Goal: Find specific page/section: Find specific page/section

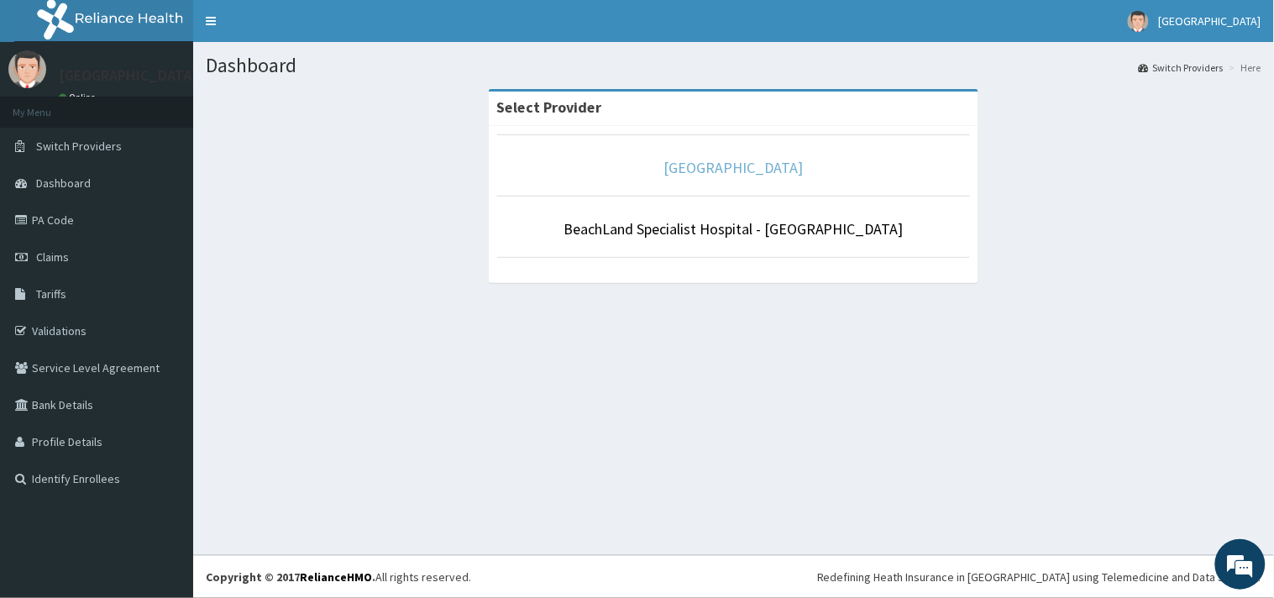
click at [719, 164] on link "[GEOGRAPHIC_DATA]" at bounding box center [733, 167] width 139 height 19
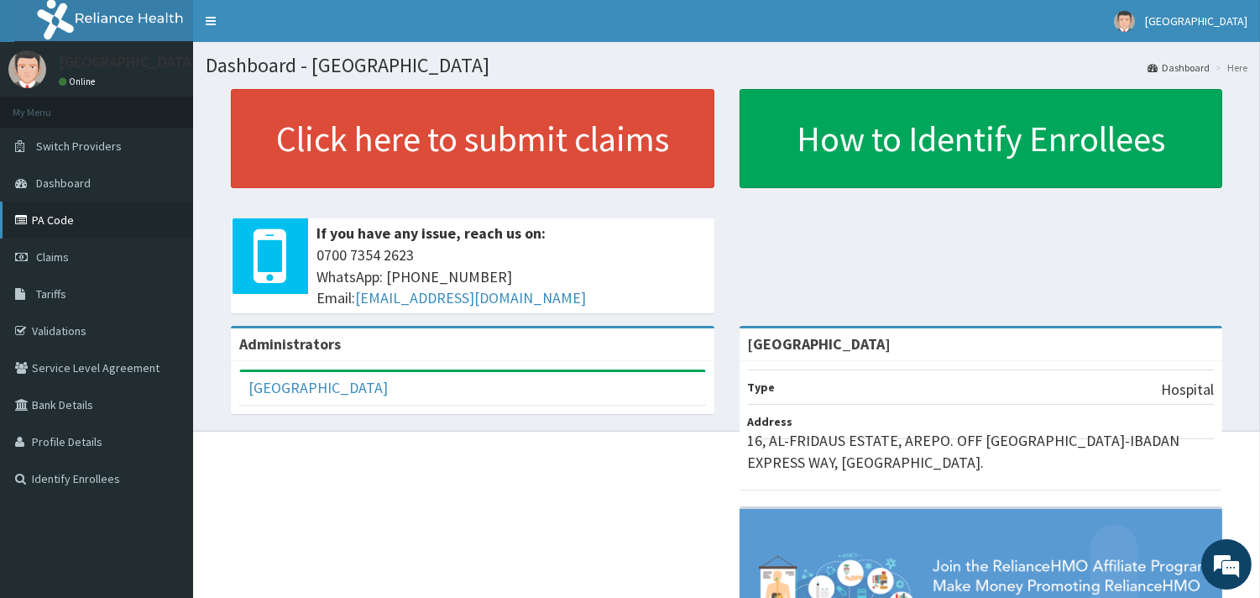
click at [52, 214] on link "PA Code" at bounding box center [96, 220] width 193 height 37
